Goal: Task Accomplishment & Management: Complete application form

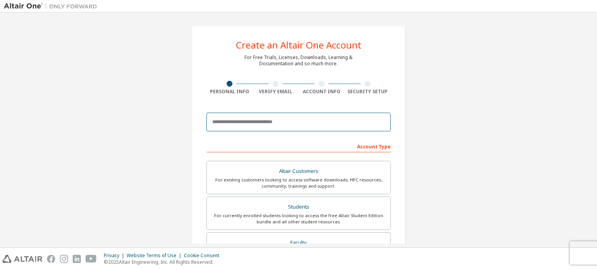
click at [248, 129] on input "email" at bounding box center [298, 122] width 184 height 19
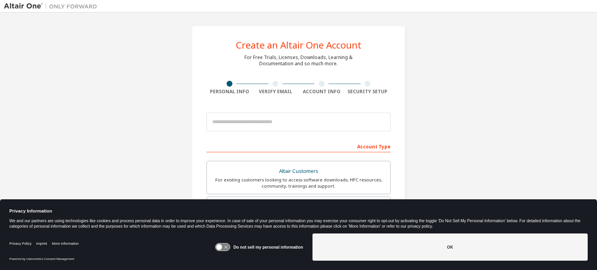
click at [263, 144] on div "Account Type" at bounding box center [298, 146] width 184 height 12
click at [252, 121] on input "email" at bounding box center [298, 122] width 184 height 19
type input "**********"
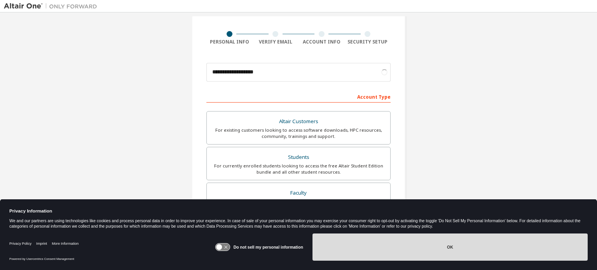
click at [330, 242] on button "OK" at bounding box center [449, 246] width 275 height 27
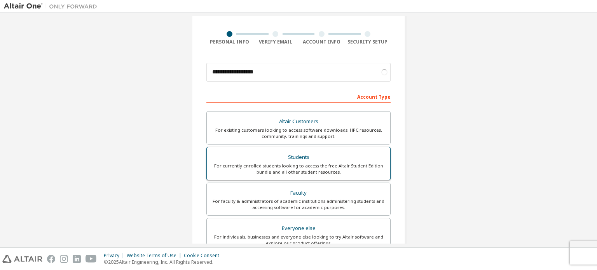
click at [320, 172] on div "For currently enrolled students looking to access the free Altair Student Editi…" at bounding box center [298, 169] width 174 height 12
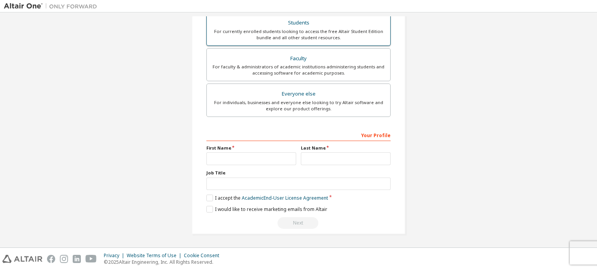
scroll to position [165, 0]
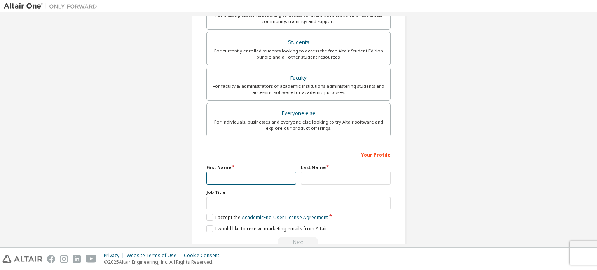
click at [273, 178] on input "text" at bounding box center [251, 178] width 90 height 13
type input "*****"
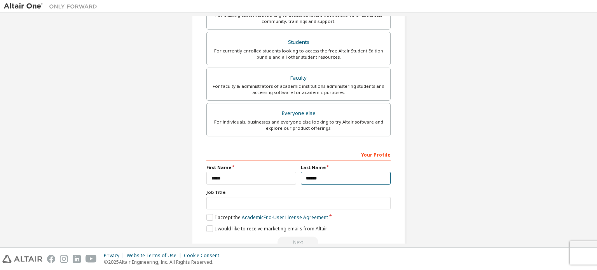
type input "******"
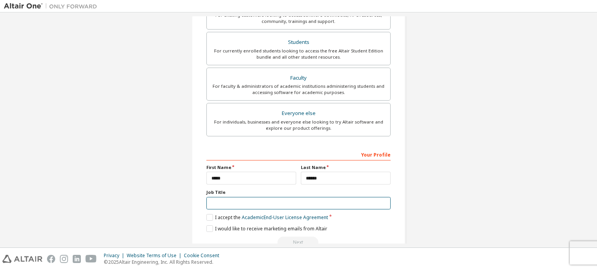
click at [233, 201] on input "text" at bounding box center [298, 203] width 184 height 13
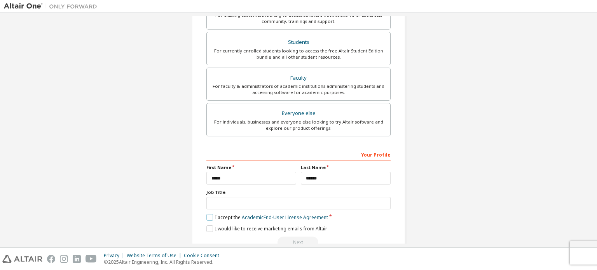
click at [206, 219] on label "I accept the Academic End-User License Agreement" at bounding box center [267, 217] width 122 height 7
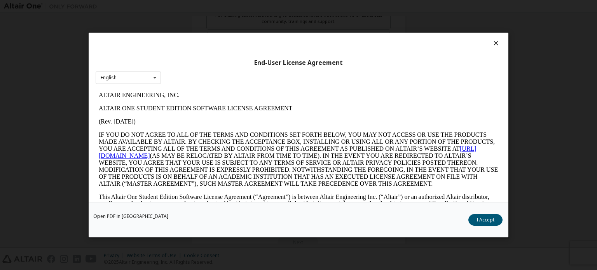
scroll to position [0, 0]
click at [489, 218] on button "I Accept" at bounding box center [485, 220] width 34 height 12
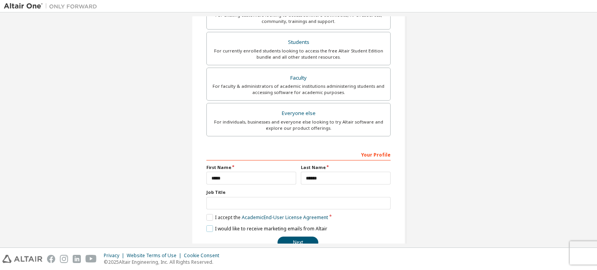
click at [210, 230] on label "I would like to receive marketing emails from Altair" at bounding box center [266, 228] width 121 height 7
click at [289, 237] on button "Next" at bounding box center [297, 243] width 41 height 12
